Goal: Navigation & Orientation: Understand site structure

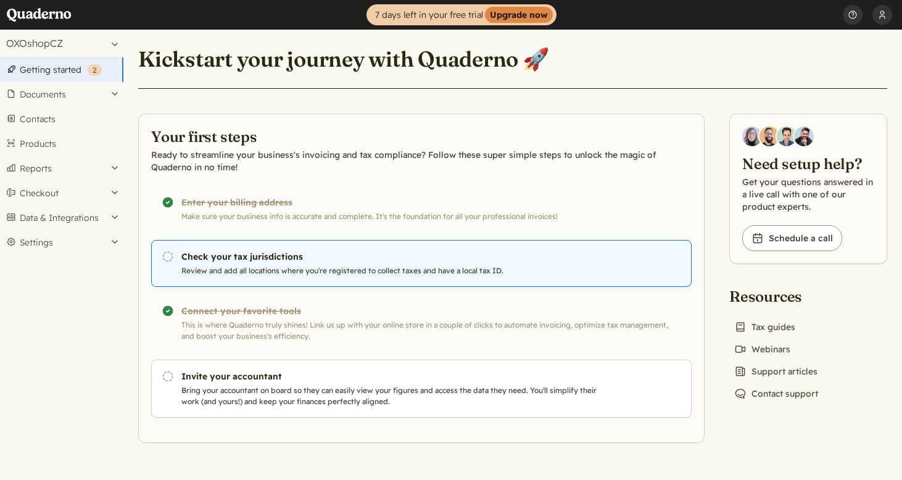
click at [273, 258] on h3 "Check your tax jurisdictions" at bounding box center [389, 257] width 417 height 12
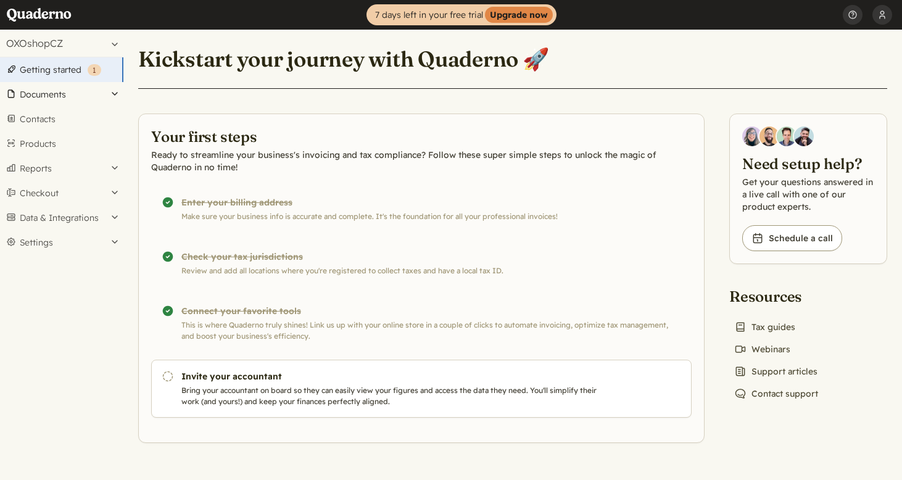
click at [52, 98] on button "Documents" at bounding box center [61, 94] width 123 height 25
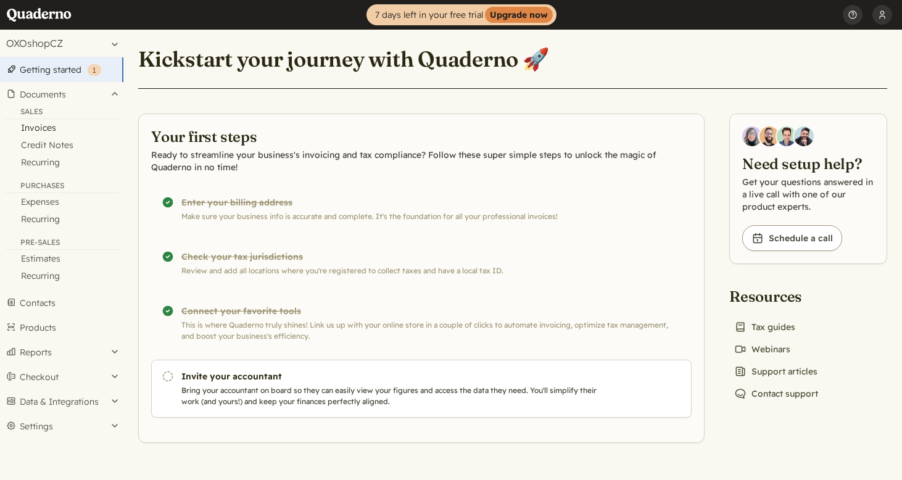
click at [48, 126] on link "Invoices" at bounding box center [61, 127] width 123 height 17
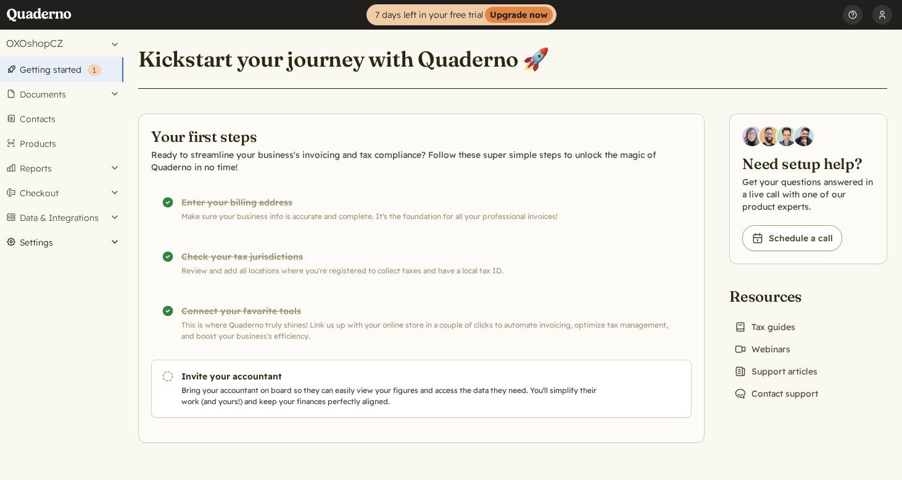
click at [66, 247] on button "Settings" at bounding box center [61, 242] width 123 height 25
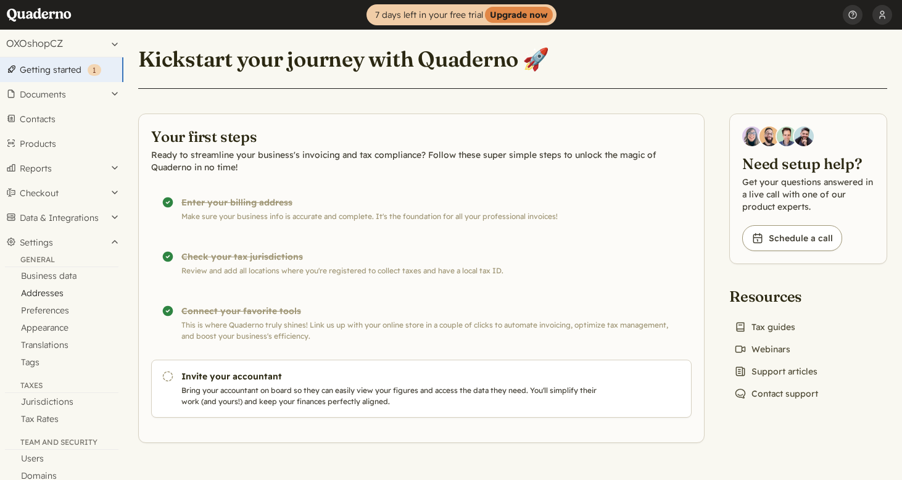
click at [50, 293] on link "Addresses" at bounding box center [61, 293] width 123 height 17
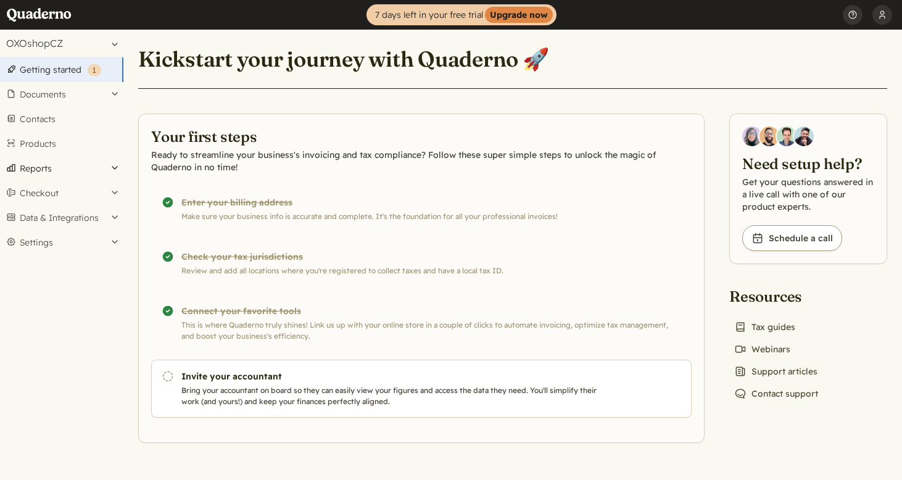
click at [58, 170] on button "Reports" at bounding box center [61, 168] width 123 height 25
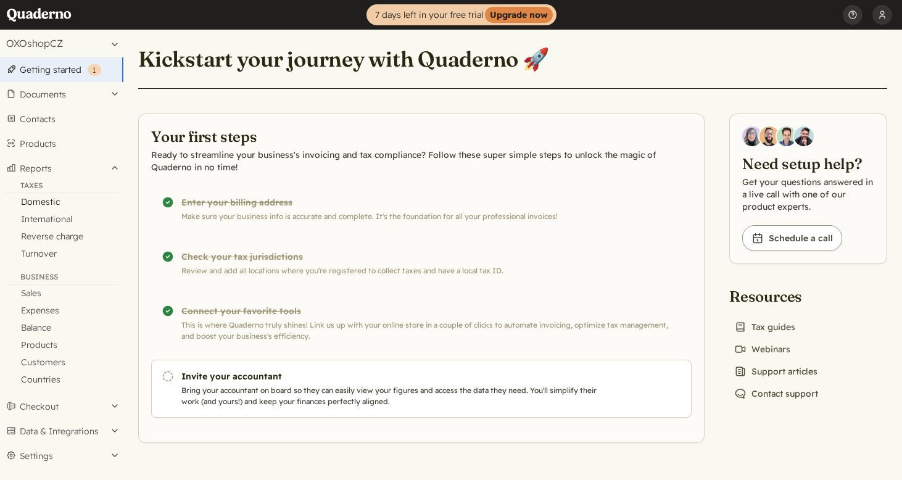
click at [54, 201] on link "Domestic" at bounding box center [61, 201] width 123 height 17
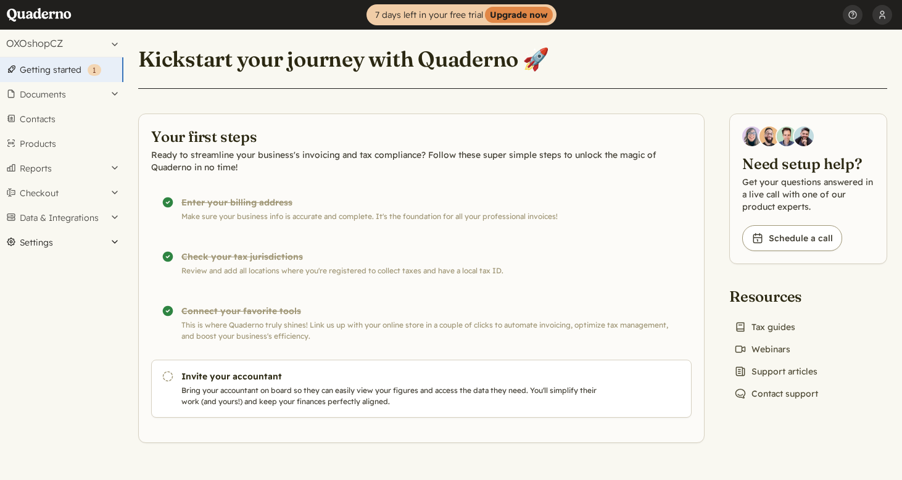
click at [57, 242] on button "Settings" at bounding box center [61, 242] width 123 height 25
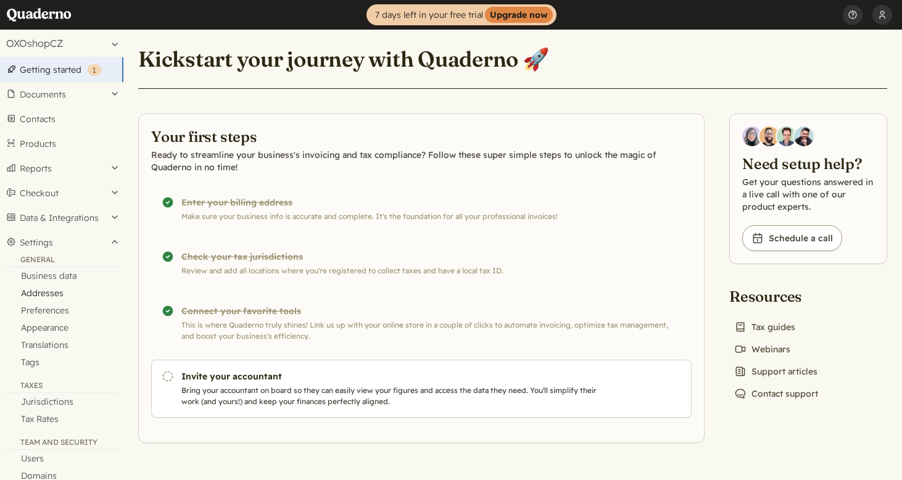
click at [51, 289] on link "Addresses" at bounding box center [61, 293] width 123 height 17
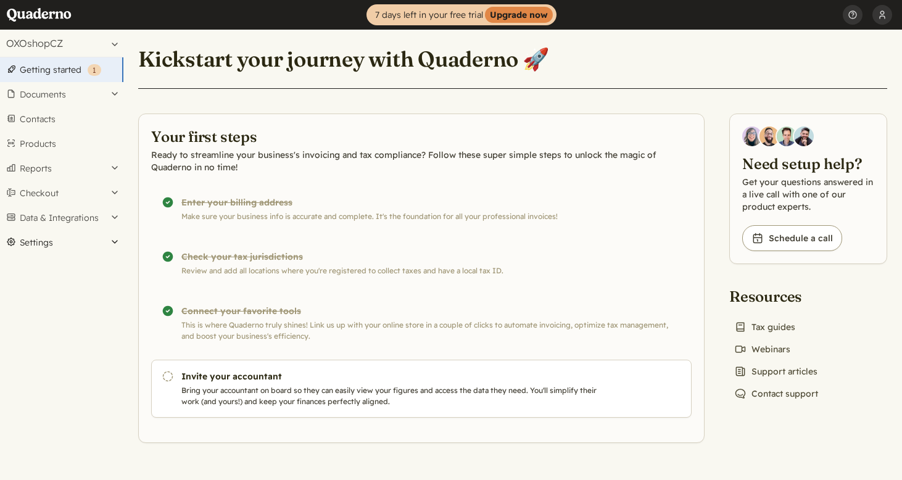
click at [52, 244] on button "Settings" at bounding box center [61, 242] width 123 height 25
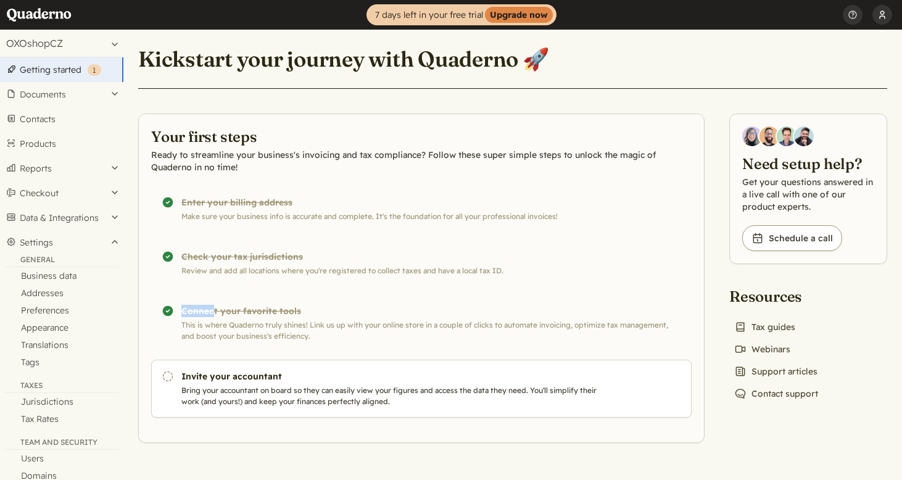
click at [879, 9] on button "[PERSON_NAME]" at bounding box center [883, 15] width 20 height 30
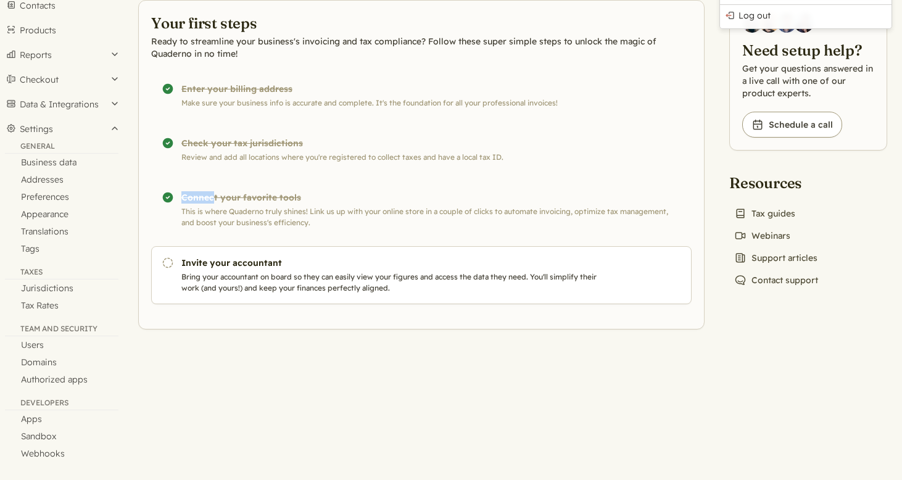
scroll to position [114, 0]
click at [36, 99] on button "Data & Integrations" at bounding box center [61, 103] width 123 height 25
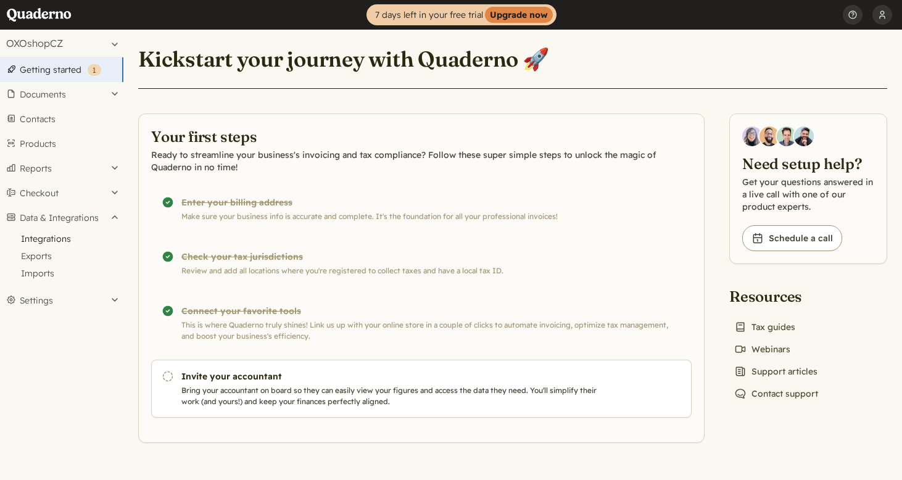
click at [62, 243] on link "Integrations" at bounding box center [61, 238] width 123 height 17
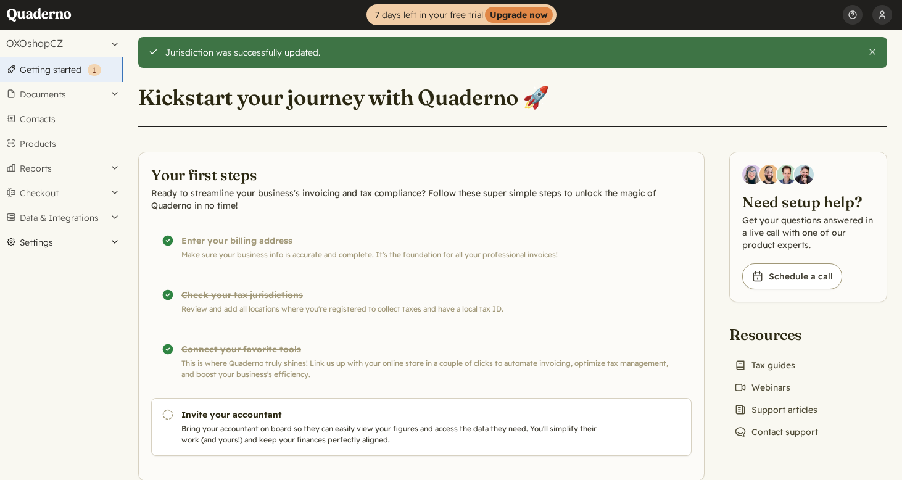
click at [44, 245] on button "Settings" at bounding box center [61, 242] width 123 height 25
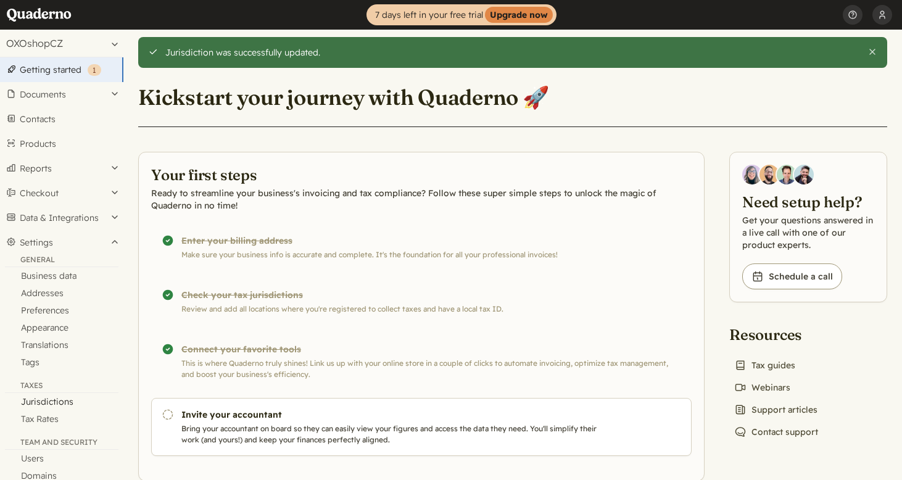
click at [65, 405] on link "Jurisdictions" at bounding box center [61, 401] width 123 height 17
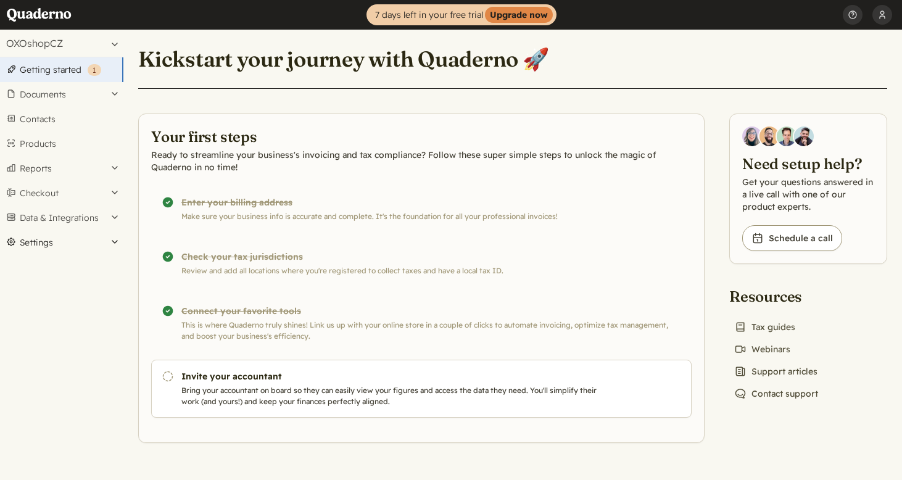
click at [67, 239] on button "Settings" at bounding box center [61, 242] width 123 height 25
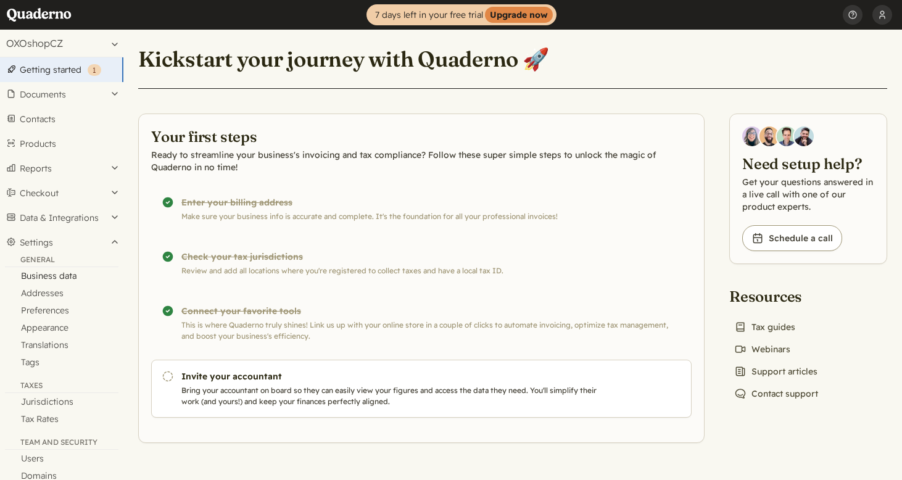
click at [62, 275] on link "Business data" at bounding box center [61, 275] width 123 height 17
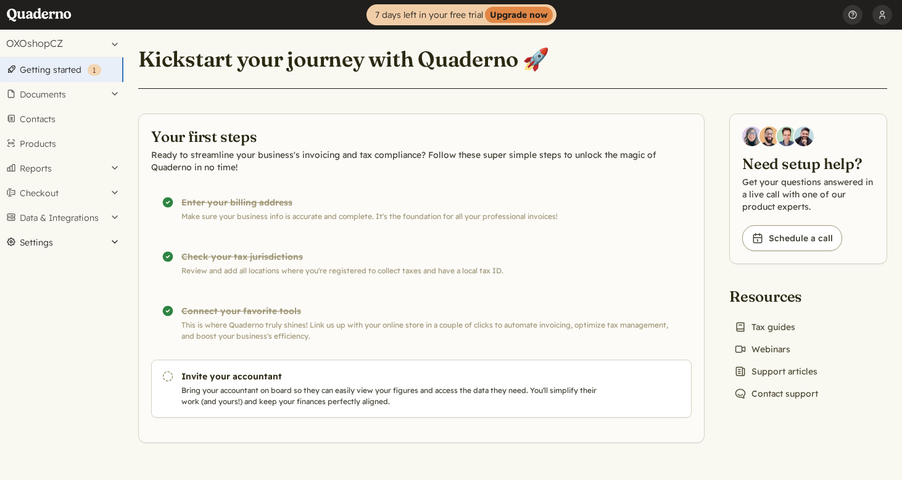
click at [84, 236] on button "Settings" at bounding box center [61, 242] width 123 height 25
click at [55, 249] on button "Settings" at bounding box center [61, 242] width 123 height 25
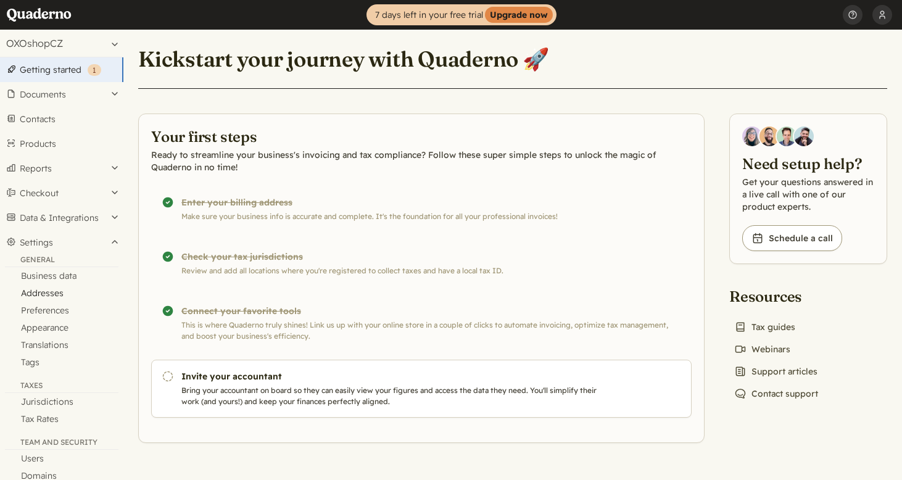
click at [52, 290] on link "Addresses" at bounding box center [61, 293] width 123 height 17
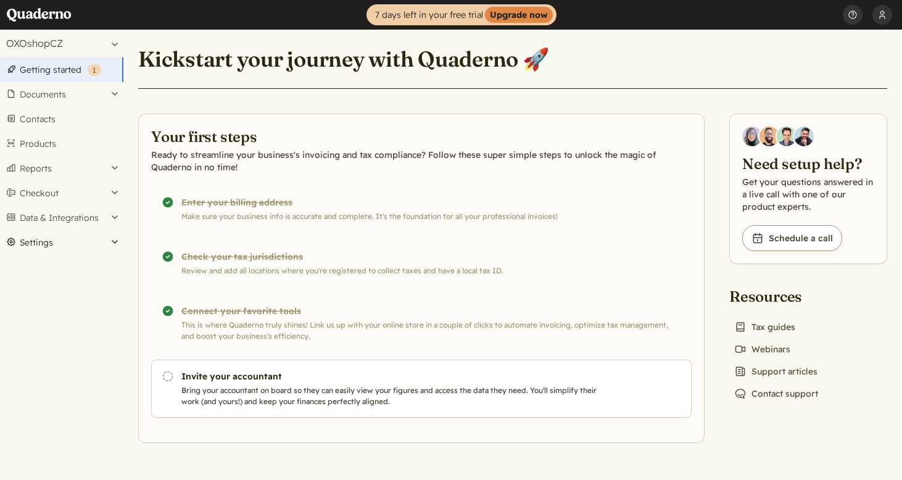
click at [73, 243] on button "Settings" at bounding box center [61, 242] width 123 height 25
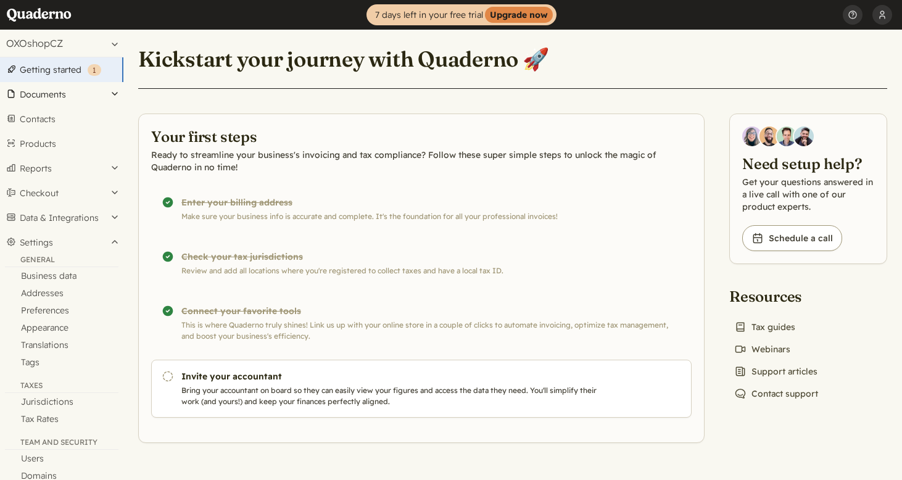
click at [65, 95] on button "Documents" at bounding box center [61, 94] width 123 height 25
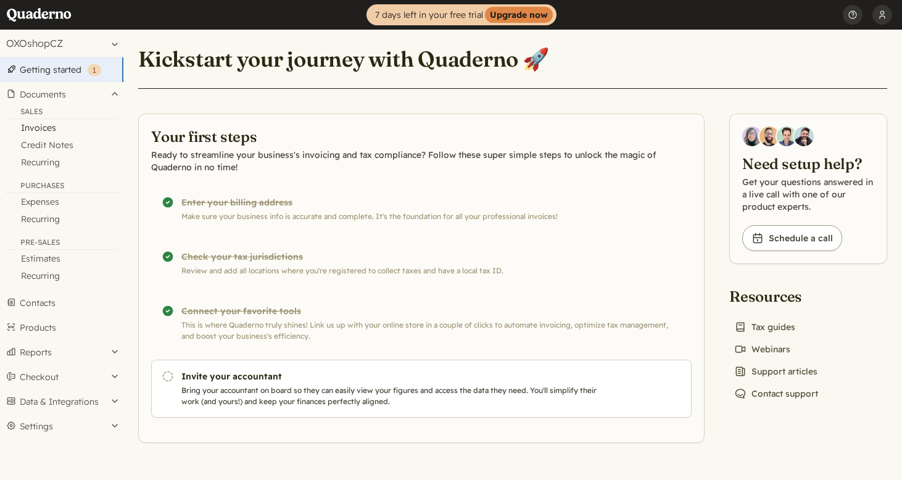
click at [56, 127] on link "Invoices" at bounding box center [61, 127] width 123 height 17
